Goal: Find specific page/section: Find specific page/section

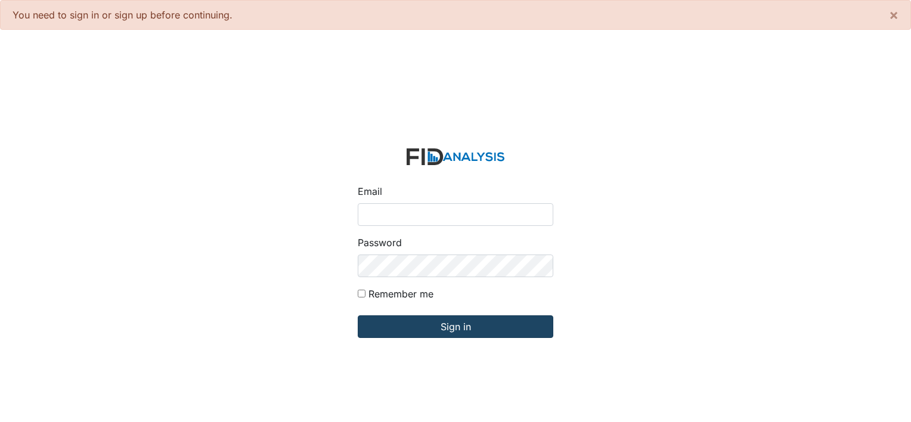
type input "[PERSON_NAME][EMAIL_ADDRESS][DOMAIN_NAME]"
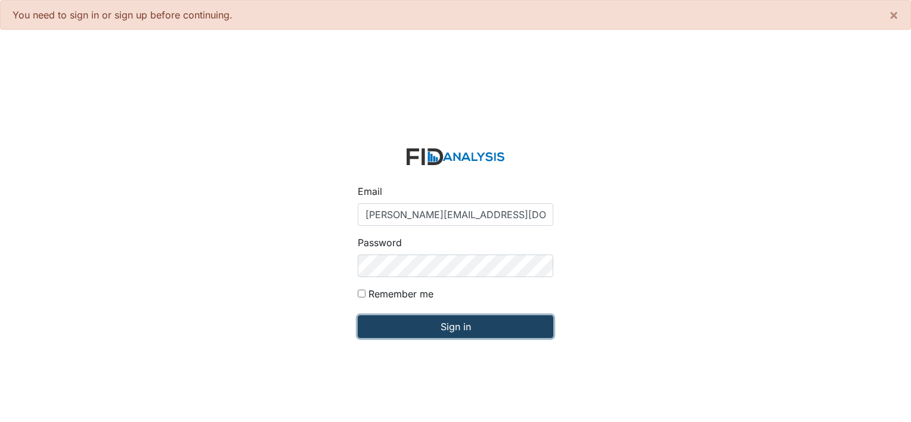
click at [454, 333] on input "Sign in" at bounding box center [456, 326] width 196 height 23
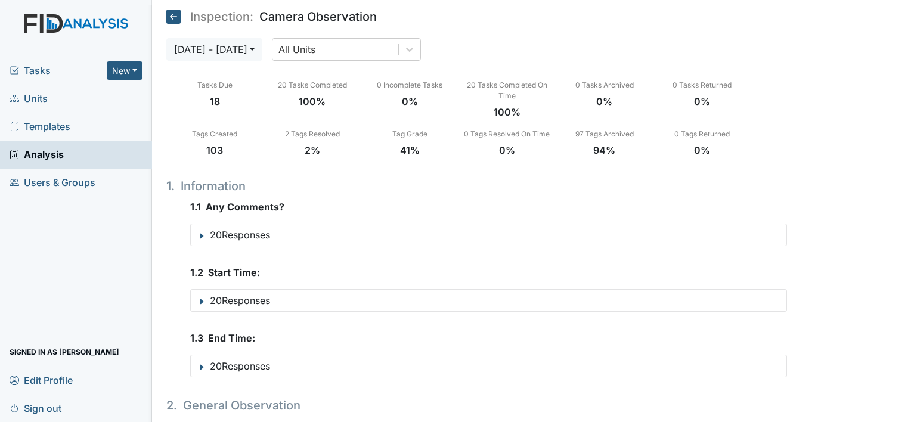
click at [38, 100] on span "Units" at bounding box center [29, 98] width 38 height 18
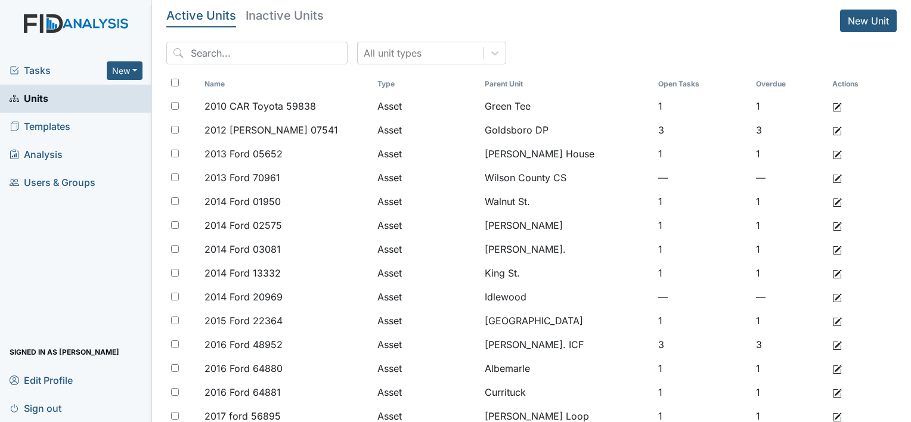
drag, startPoint x: 298, startPoint y: 16, endPoint x: 301, endPoint y: 10, distance: 7.2
click at [298, 16] on h5 "Inactive Units" at bounding box center [285, 16] width 78 height 12
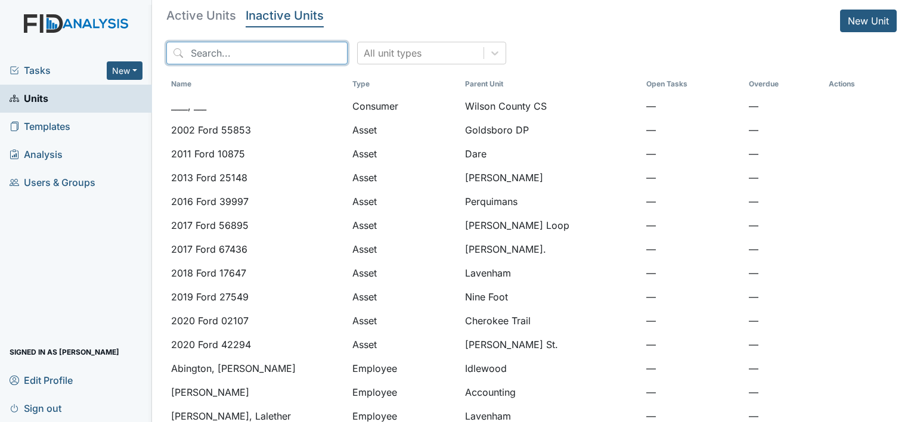
click at [262, 52] on input "search" at bounding box center [256, 53] width 181 height 23
type input "lavenham"
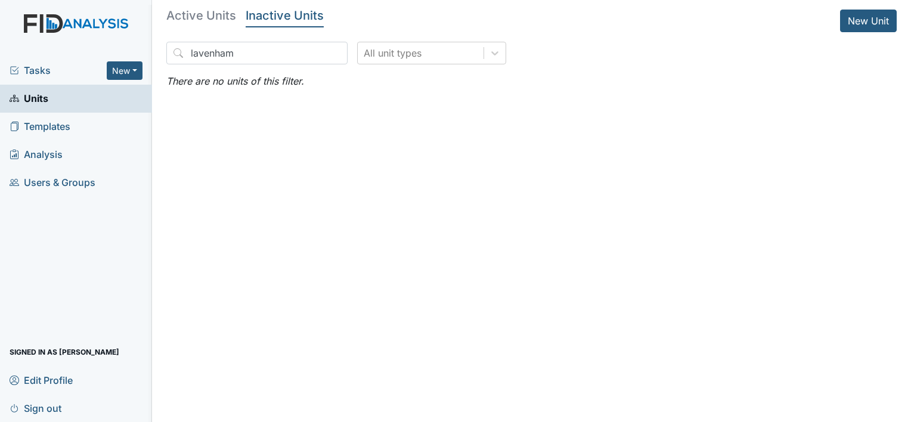
click at [324, 172] on main "Active Units Inactive Units New Unit lavenham All unit types There are no units…" at bounding box center [531, 211] width 759 height 422
click at [291, 24] on link "Inactive Units" at bounding box center [285, 19] width 78 height 18
click at [191, 18] on h5 "Active Units" at bounding box center [201, 16] width 70 height 12
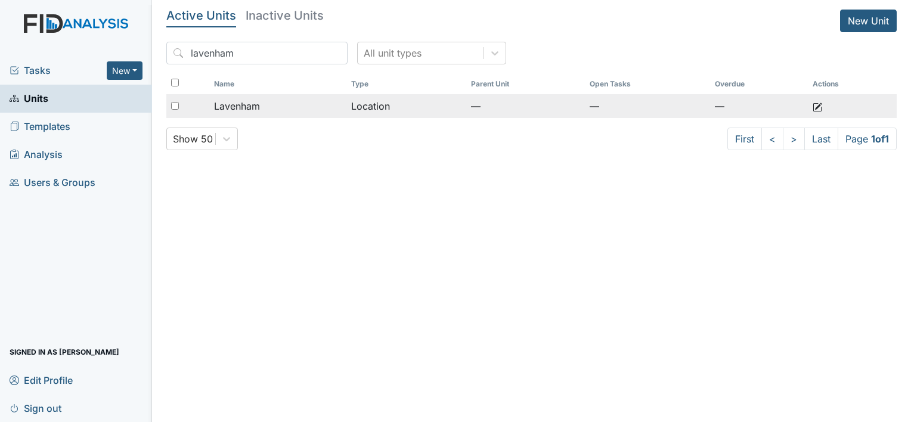
click at [244, 104] on span "Lavenham" at bounding box center [237, 106] width 46 height 14
click at [244, 105] on span "Lavenham" at bounding box center [237, 106] width 46 height 14
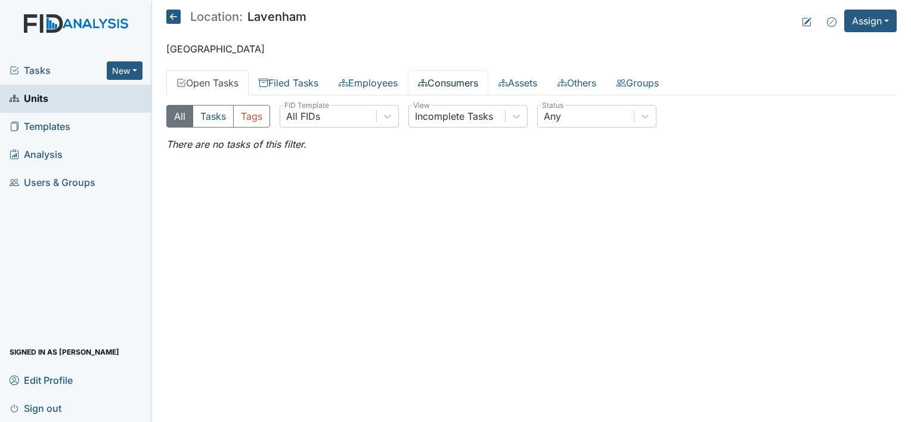
click at [472, 82] on link "Consumers" at bounding box center [448, 82] width 80 height 25
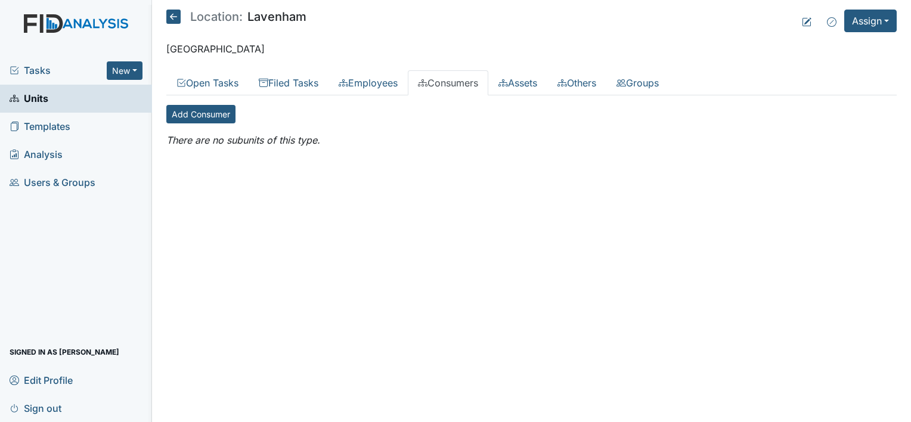
click at [480, 86] on link "Consumers" at bounding box center [448, 82] width 80 height 25
click at [468, 87] on link "Consumers" at bounding box center [448, 82] width 80 height 25
drag, startPoint x: 31, startPoint y: 100, endPoint x: 147, endPoint y: 88, distance: 116.8
click at [31, 100] on span "Units" at bounding box center [29, 98] width 39 height 18
